Goal: Navigation & Orientation: Find specific page/section

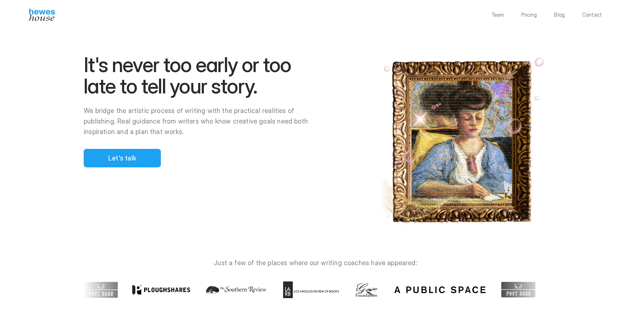
click at [500, 14] on p "Team" at bounding box center [497, 14] width 13 height 5
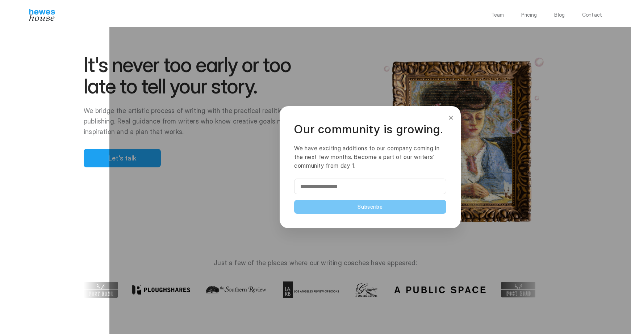
click at [452, 119] on button "×" at bounding box center [451, 118] width 8 height 12
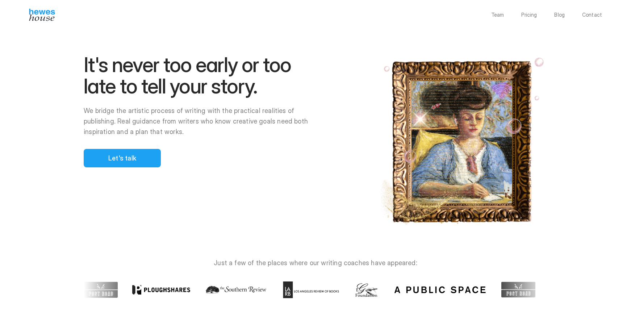
click at [498, 12] on p "Team" at bounding box center [497, 14] width 13 height 5
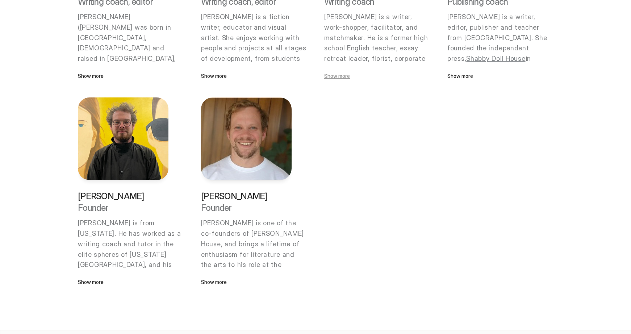
scroll to position [542, 0]
